Goal: Find specific page/section: Find specific page/section

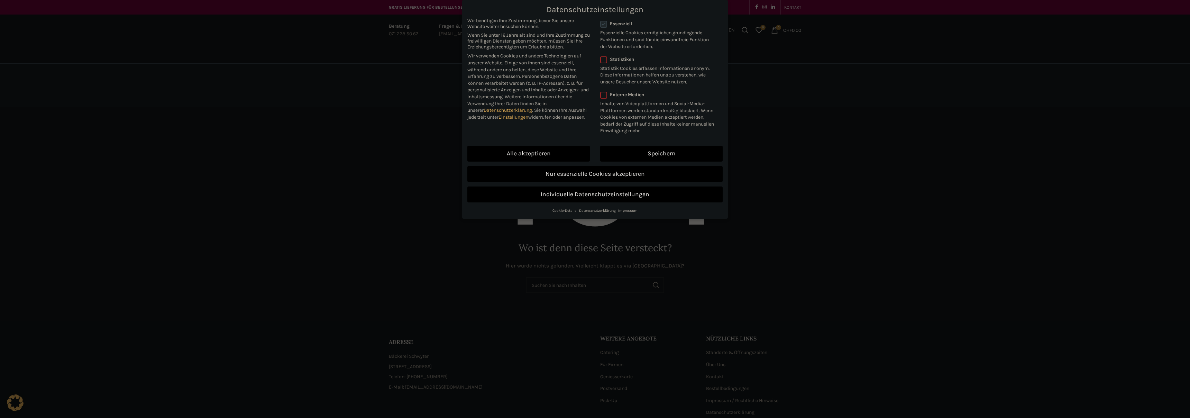
drag, startPoint x: 538, startPoint y: 150, endPoint x: 520, endPoint y: 132, distance: 24.7
click at [538, 150] on link "Alle akzeptieren" at bounding box center [528, 154] width 122 height 16
checkbox input "true"
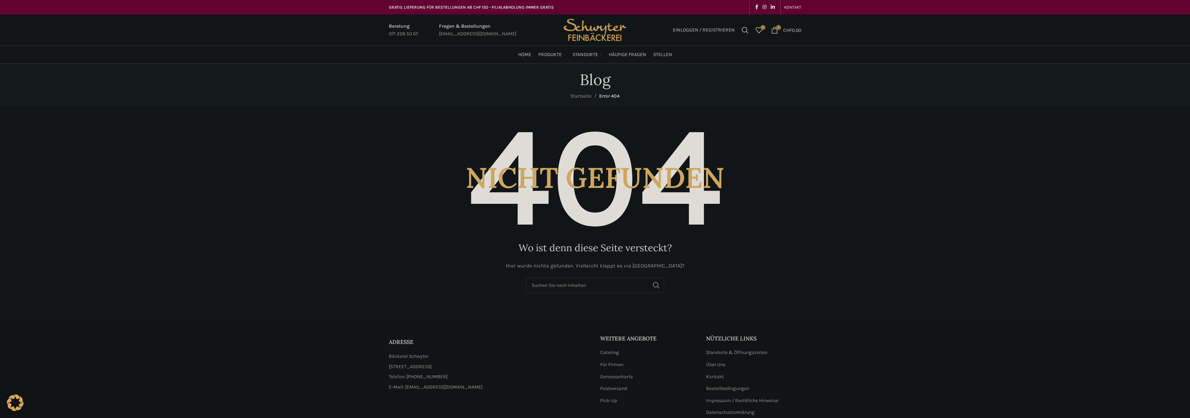
click at [582, 27] on img "Site logo" at bounding box center [595, 30] width 68 height 31
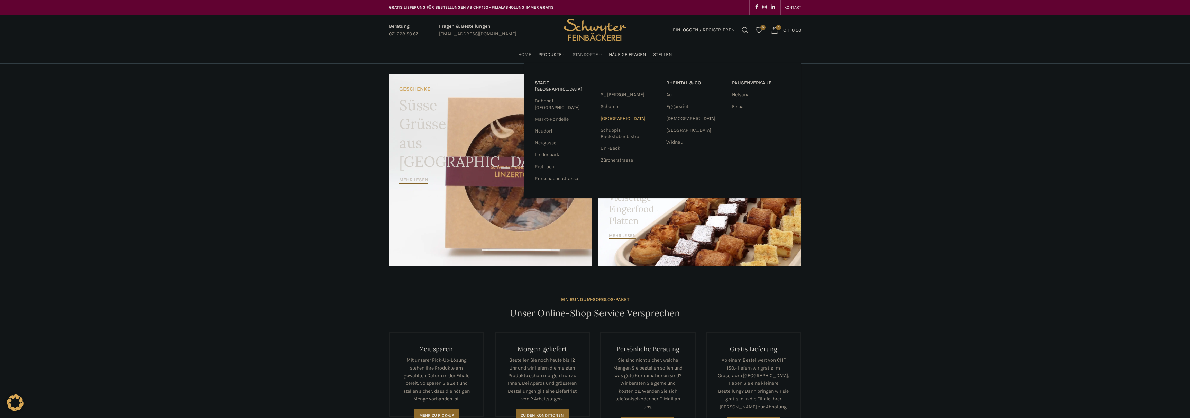
click at [632, 119] on link "[GEOGRAPHIC_DATA]" at bounding box center [629, 119] width 59 height 12
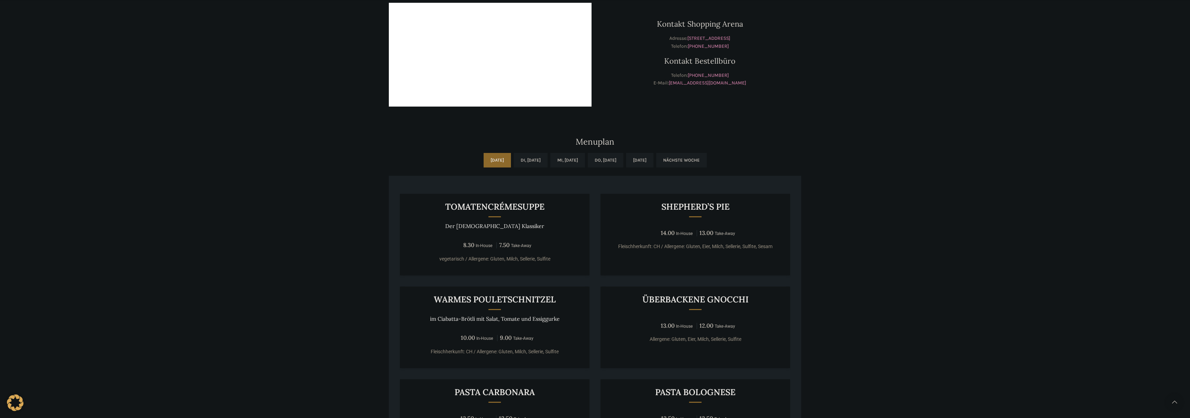
scroll to position [243, 0]
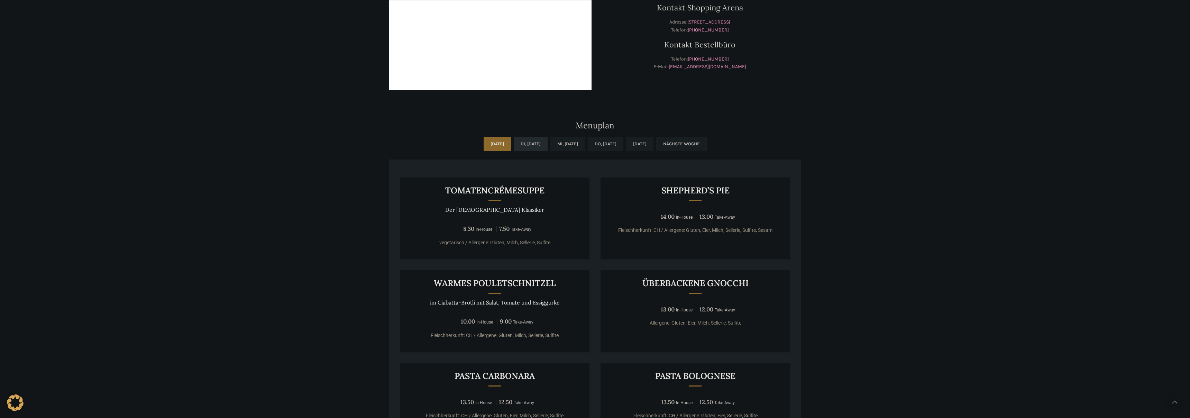
click at [522, 144] on link "Di, [DATE]" at bounding box center [531, 144] width 34 height 15
click at [567, 142] on link "Mi, [DATE]" at bounding box center [567, 144] width 35 height 15
click at [525, 142] on link "Di, 07.10.2025" at bounding box center [531, 144] width 34 height 15
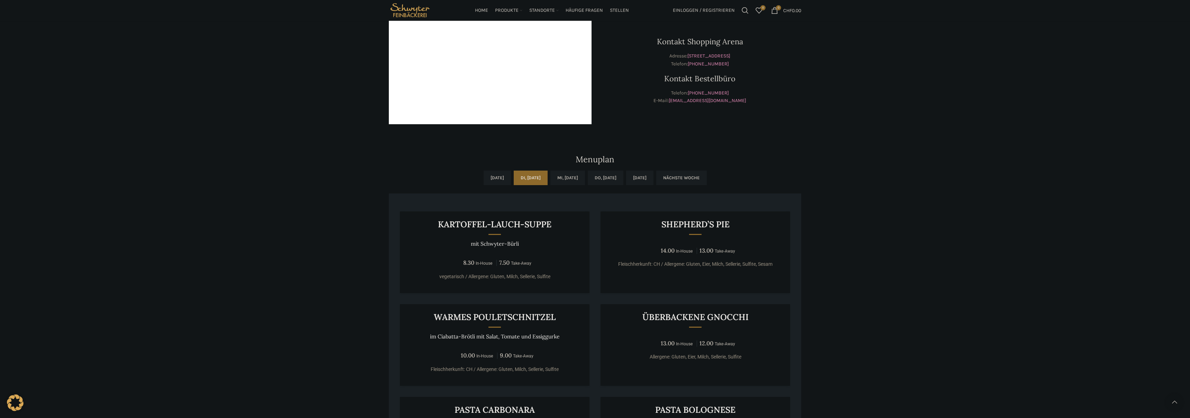
scroll to position [150, 0]
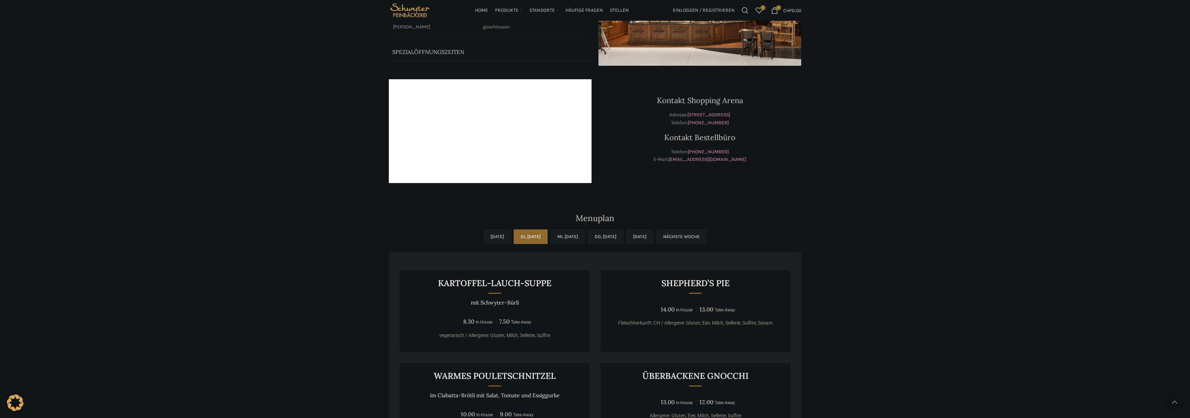
drag, startPoint x: 1070, startPoint y: 56, endPoint x: 1103, endPoint y: 5, distance: 60.8
click at [1071, 56] on div "Beck & Café Shopping Arena Wochentag ÖFFNUNGSZEITEN Mo/Di/Mi/Fr 08:30 - 19:00 U…" at bounding box center [595, 273] width 1190 height 721
